Goal: Find specific page/section: Find specific page/section

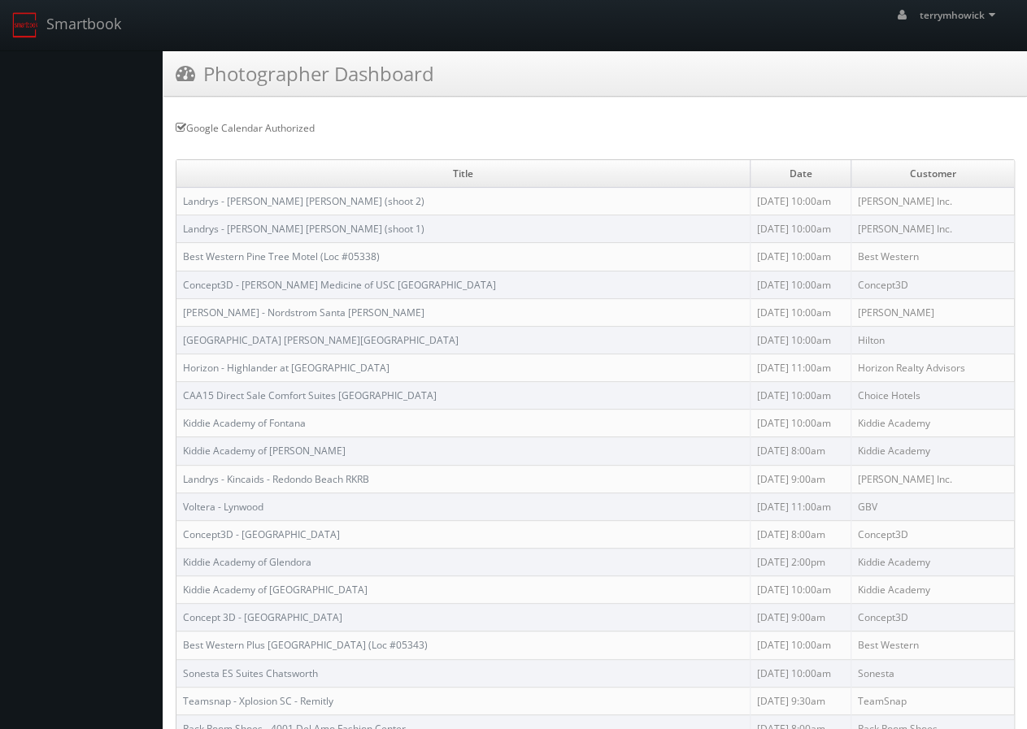
drag, startPoint x: 894, startPoint y: 228, endPoint x: 832, endPoint y: 226, distance: 61.8
click at [850, 226] on td "[PERSON_NAME] Inc." at bounding box center [931, 229] width 163 height 28
copy td "[PERSON_NAME] Inc."
drag, startPoint x: 881, startPoint y: 289, endPoint x: 829, endPoint y: 281, distance: 52.5
click at [850, 281] on td "Concept3D" at bounding box center [931, 285] width 163 height 28
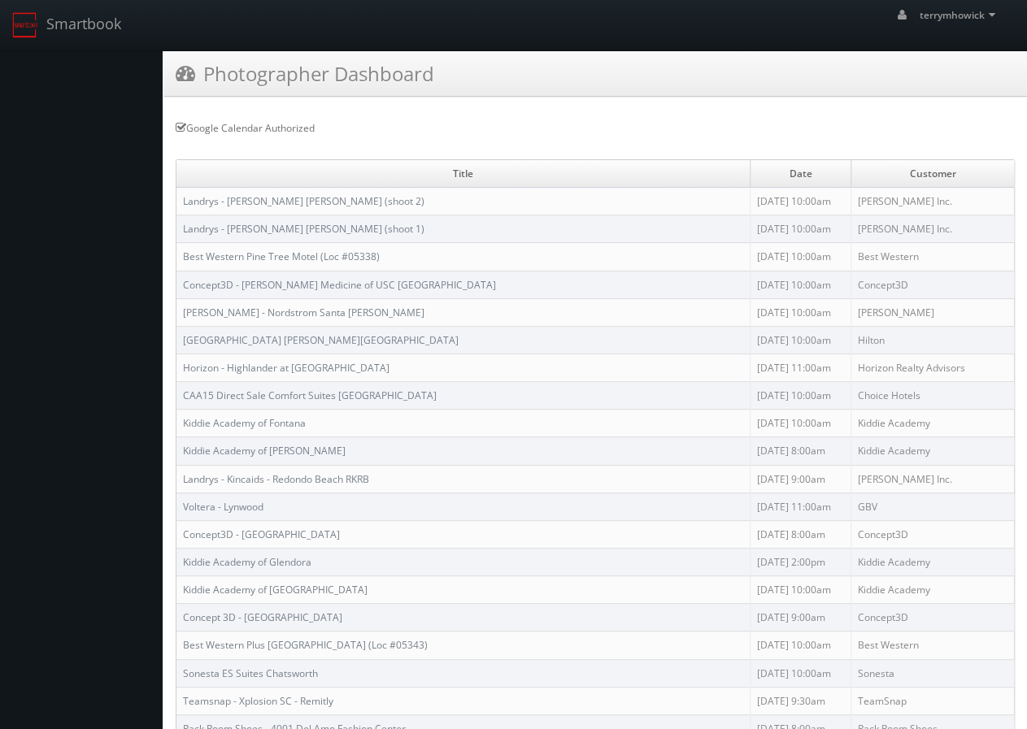
copy td "Concept3D"
drag, startPoint x: 893, startPoint y: 309, endPoint x: 824, endPoint y: 305, distance: 68.4
click at [850, 305] on td "[PERSON_NAME]" at bounding box center [931, 312] width 163 height 28
copy td "[PERSON_NAME]"
drag, startPoint x: 875, startPoint y: 331, endPoint x: 805, endPoint y: 326, distance: 70.9
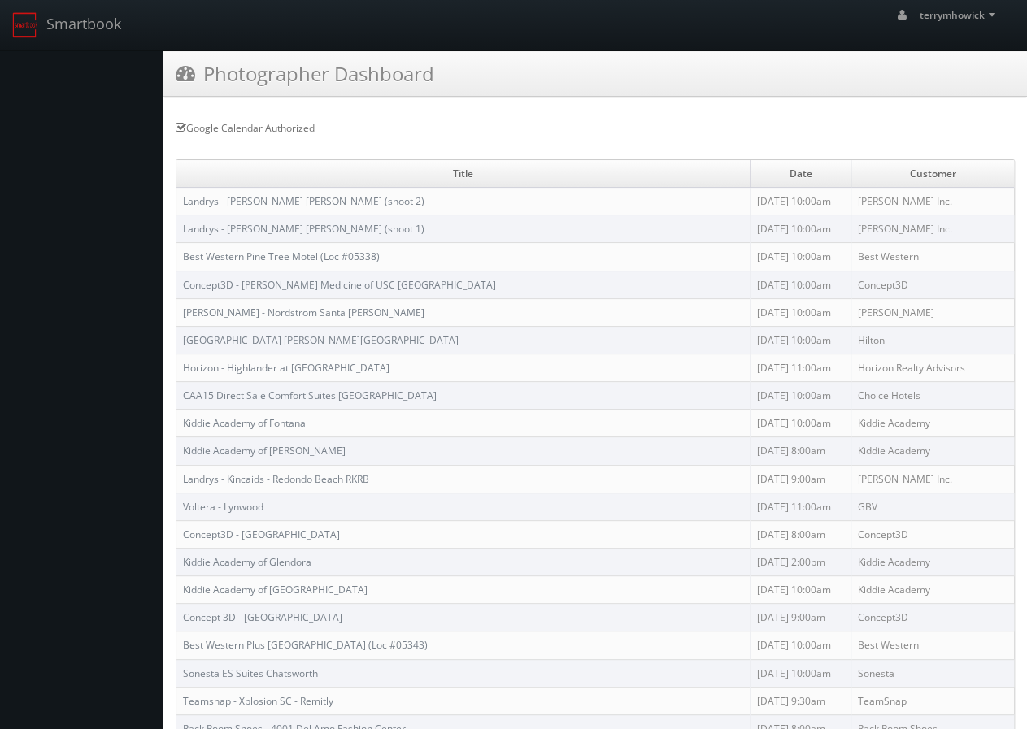
click at [805, 326] on tr "[GEOGRAPHIC_DATA][PERSON_NAME] [DATE] 10:00am Hilton" at bounding box center [594, 340] width 837 height 28
copy tr "Hilton"
drag, startPoint x: 889, startPoint y: 471, endPoint x: 821, endPoint y: 471, distance: 68.3
click at [821, 471] on tr "Landrys - Kincaids - Redondo Beach RKRB [DATE] 9:00am [PERSON_NAME] Inc." at bounding box center [594, 479] width 837 height 28
copy tr "[PERSON_NAME] Inc."
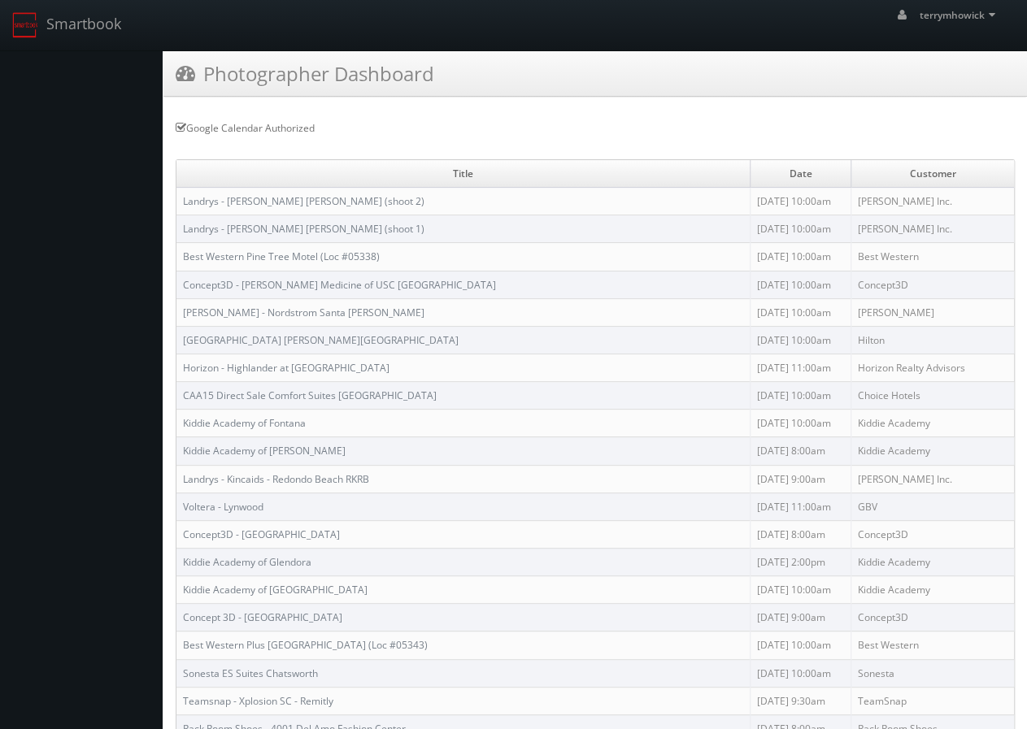
drag, startPoint x: 870, startPoint y: 669, endPoint x: 831, endPoint y: 666, distance: 39.2
click at [850, 666] on td "Sonesta" at bounding box center [931, 673] width 163 height 28
copy td "Sonesta"
drag, startPoint x: 880, startPoint y: 693, endPoint x: 831, endPoint y: 701, distance: 50.4
click at [850, 701] on td "TeamSnap" at bounding box center [931, 701] width 163 height 28
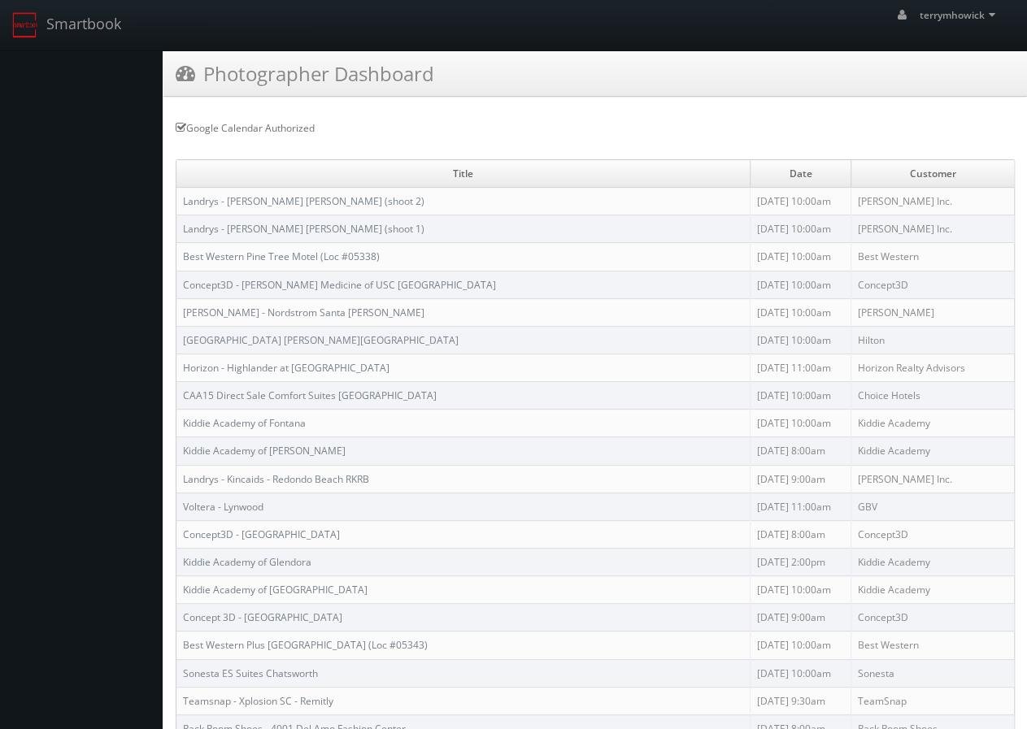
copy td "TeamSnap"
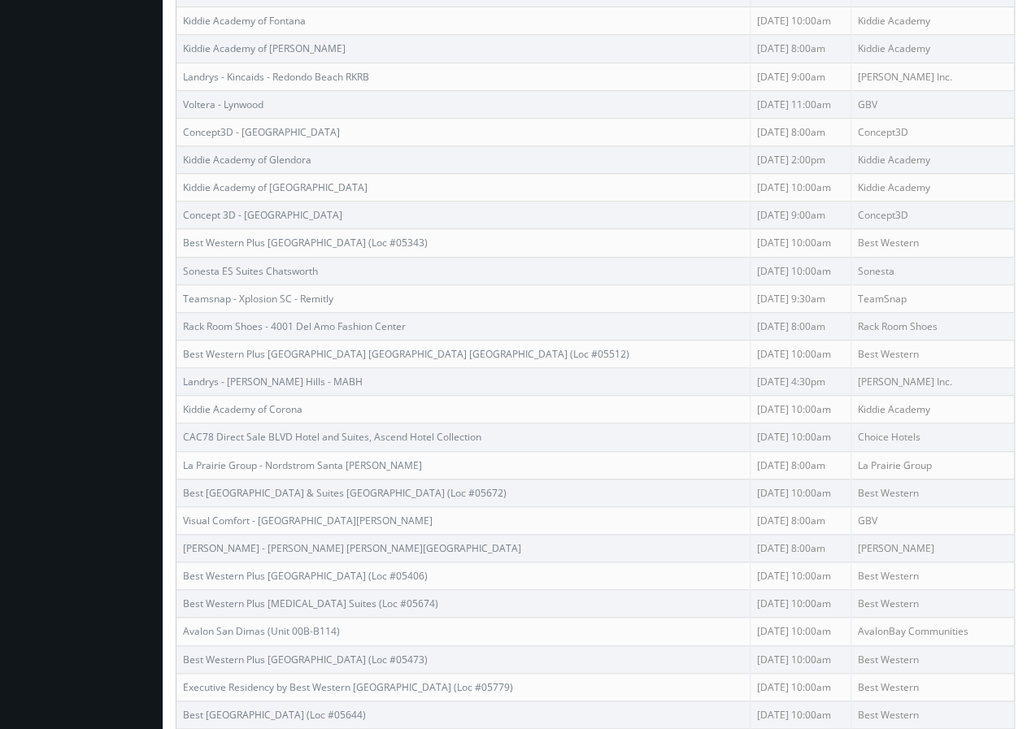
scroll to position [406, 0]
drag, startPoint x: 889, startPoint y: 371, endPoint x: 832, endPoint y: 372, distance: 57.7
click at [850, 372] on td "[PERSON_NAME] Inc." at bounding box center [931, 378] width 163 height 28
copy td "[PERSON_NAME] Inc."
